Goal: Feedback & Contribution: Submit feedback/report problem

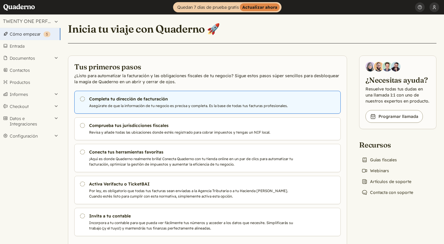
click at [82, 98] on icon "Pendiente" at bounding box center [82, 99] width 6 height 6
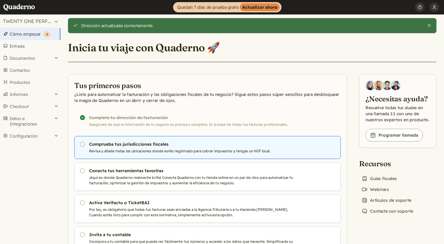
click at [114, 146] on h3 "Comprueba tus jurisdicciones fiscales" at bounding box center [192, 144] width 206 height 6
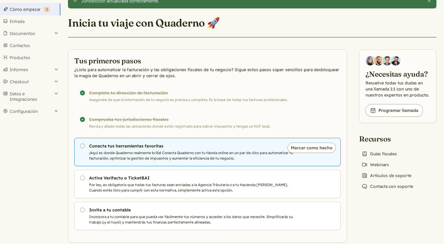
scroll to position [28, 0]
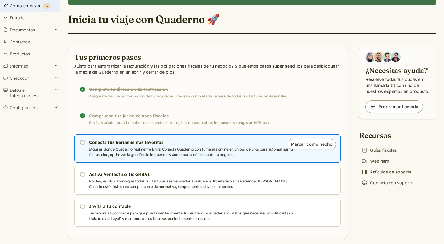
click at [133, 150] on p "¡Aquí es donde Quaderno realmente brilla! Conecta Quaderno con tu tienda online…" at bounding box center [192, 152] width 206 height 11
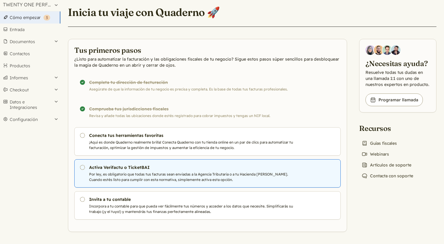
scroll to position [17, 0]
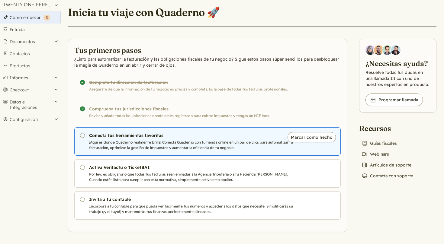
click at [201, 144] on p "¡Aquí es donde Quaderno realmente brilla! Conecta Quaderno con tu tienda online…" at bounding box center [192, 145] width 206 height 11
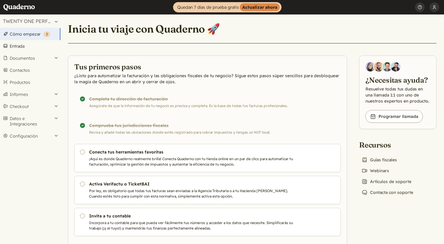
click at [23, 48] on link "Entrada" at bounding box center [30, 46] width 60 height 12
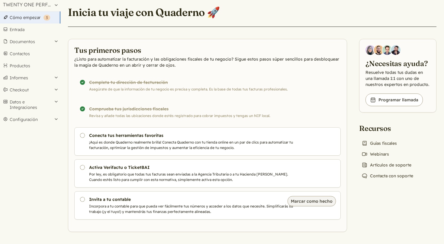
scroll to position [17, 0]
click at [403, 101] on link "Book icon Programar llamada" at bounding box center [393, 100] width 57 height 13
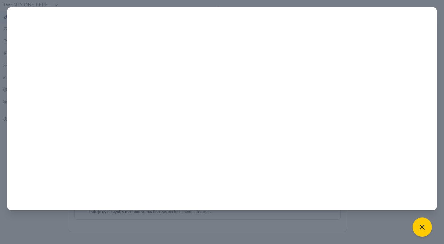
click at [420, 227] on icon at bounding box center [422, 227] width 8 height 8
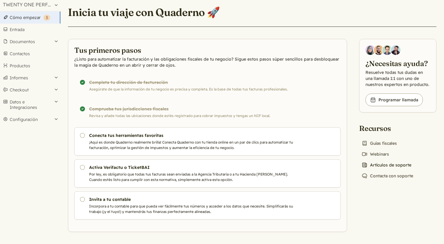
click at [376, 164] on link "News icon Artículos de soporte" at bounding box center [386, 165] width 55 height 8
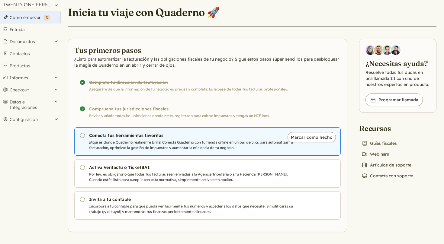
click at [135, 136] on h3 "Conecta tus herramientas favoritas" at bounding box center [192, 136] width 206 height 6
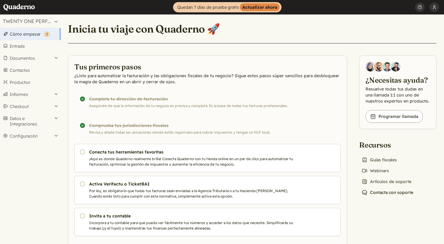
click at [379, 190] on link "Chat icon Contacta con soporte" at bounding box center [387, 192] width 56 height 8
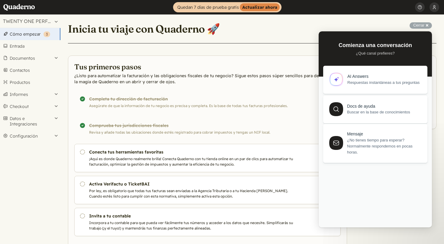
click at [373, 153] on span "¿No tienes tiempo para esperar? Normalmente respondemos en pocas horas." at bounding box center [383, 146] width 73 height 18
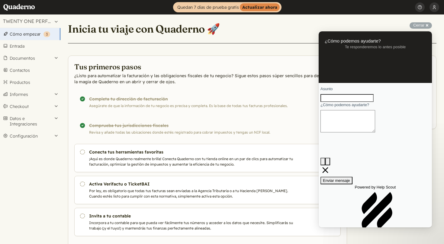
click at [338, 102] on input "Asunto" at bounding box center [346, 98] width 53 height 8
type input "conectar shopify"
click at [335, 133] on textarea "¿Cómo podemos ayudarte?" at bounding box center [347, 121] width 55 height 22
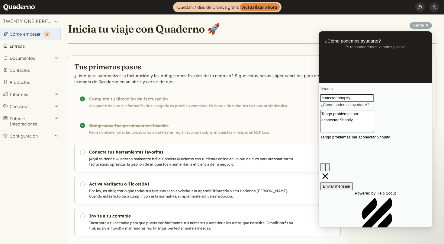
click at [375, 133] on textarea "Tengo problemas par aconectar Shopify." at bounding box center [347, 121] width 55 height 22
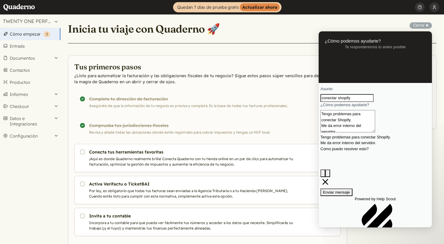
click at [375, 133] on textarea "Tengo problemas para conectar Shopify. Me da error interno del servidor. Como p…" at bounding box center [347, 121] width 55 height 22
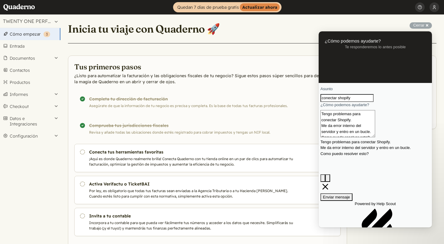
type textarea "Tengo problemas para conectar Shopify. Me da error interno del servidor y entro…"
click at [350, 195] on span "Enviar mensaje" at bounding box center [336, 197] width 27 height 5
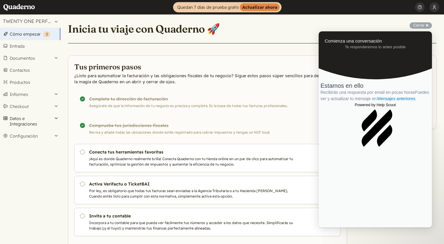
click at [20, 124] on button "Datos e Integraciones" at bounding box center [30, 122] width 60 height 18
click at [19, 105] on button "Checkout" at bounding box center [30, 107] width 60 height 12
click at [27, 92] on button "Informes" at bounding box center [30, 95] width 60 height 12
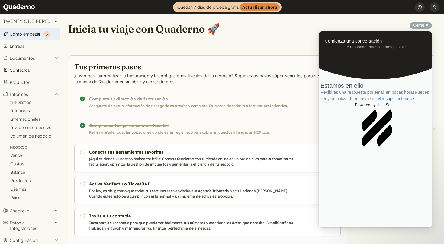
click at [22, 70] on link "Contactos" at bounding box center [30, 70] width 60 height 12
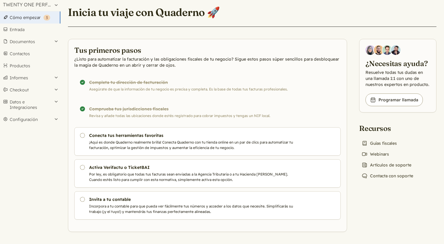
scroll to position [17, 0]
click at [394, 99] on link "Book icon Programar llamada" at bounding box center [393, 100] width 57 height 13
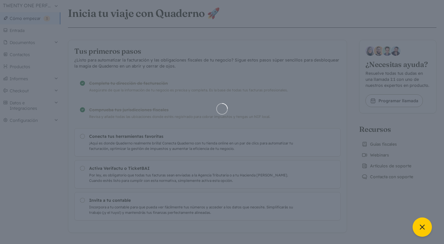
scroll to position [0, 0]
